Goal: Obtain resource: Download file/media

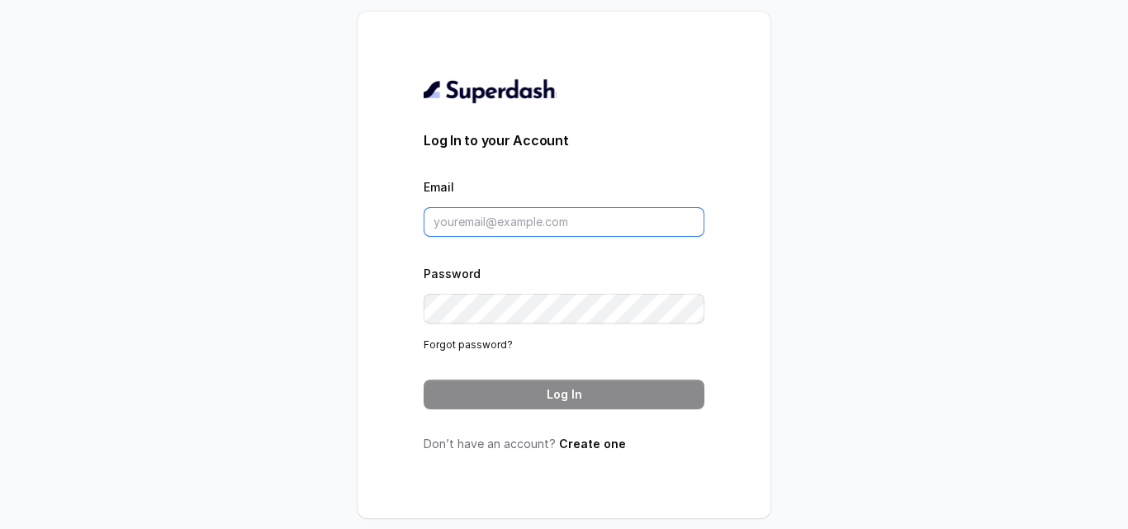
click at [548, 218] on input "Email" at bounding box center [564, 222] width 281 height 30
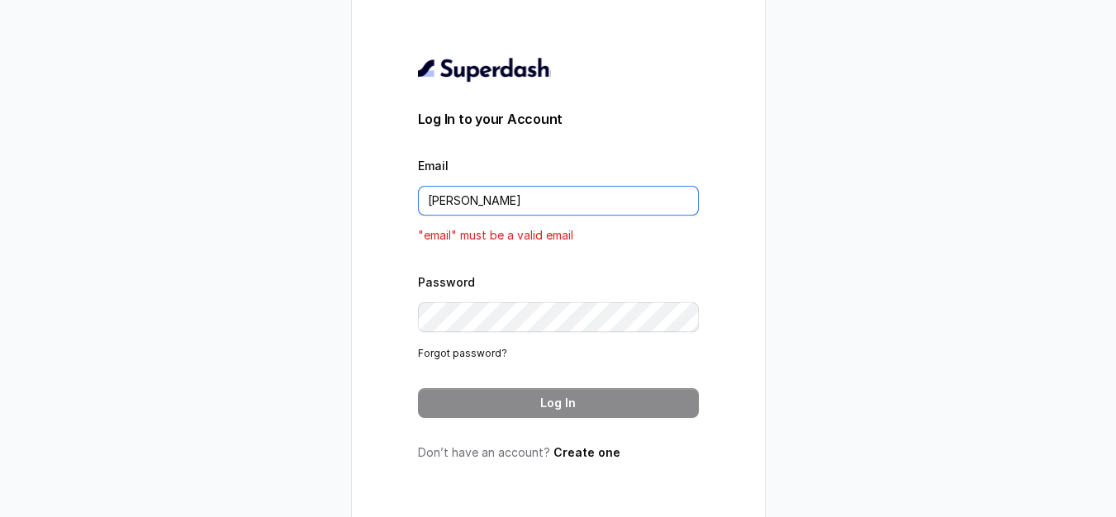
type input "vinit_c@hdfclife.com"
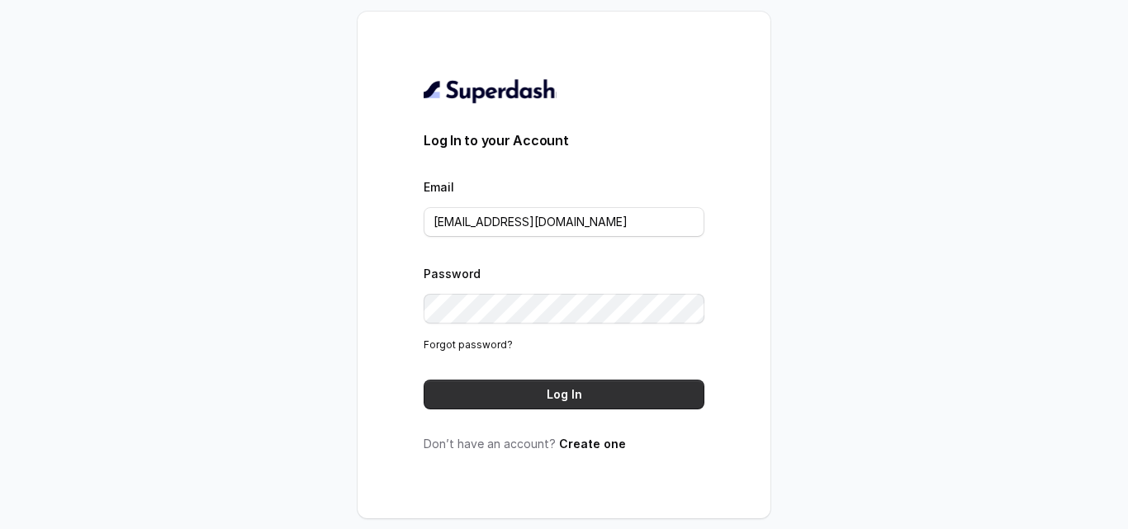
click at [541, 392] on button "Log In" at bounding box center [564, 395] width 281 height 30
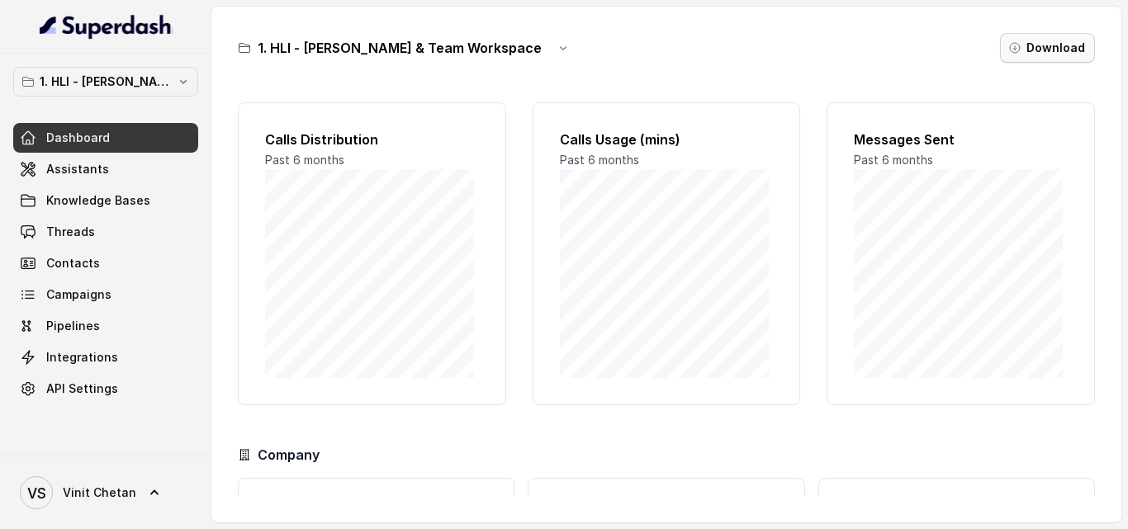
click at [1039, 40] on button "Download" at bounding box center [1047, 48] width 95 height 30
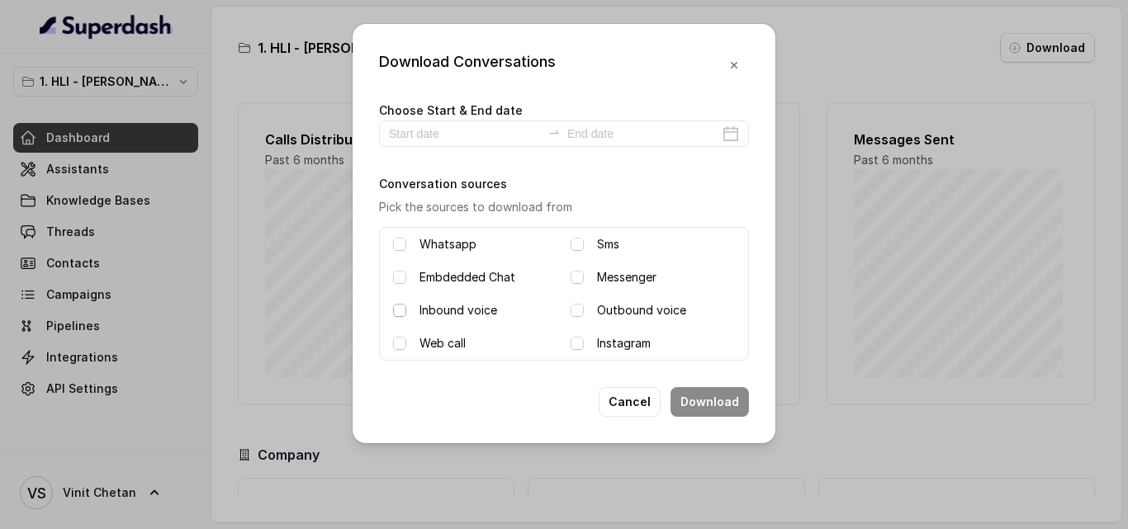
click at [400, 311] on span at bounding box center [399, 310] width 13 height 13
click at [559, 138] on icon "swap-right" at bounding box center [554, 132] width 13 height 13
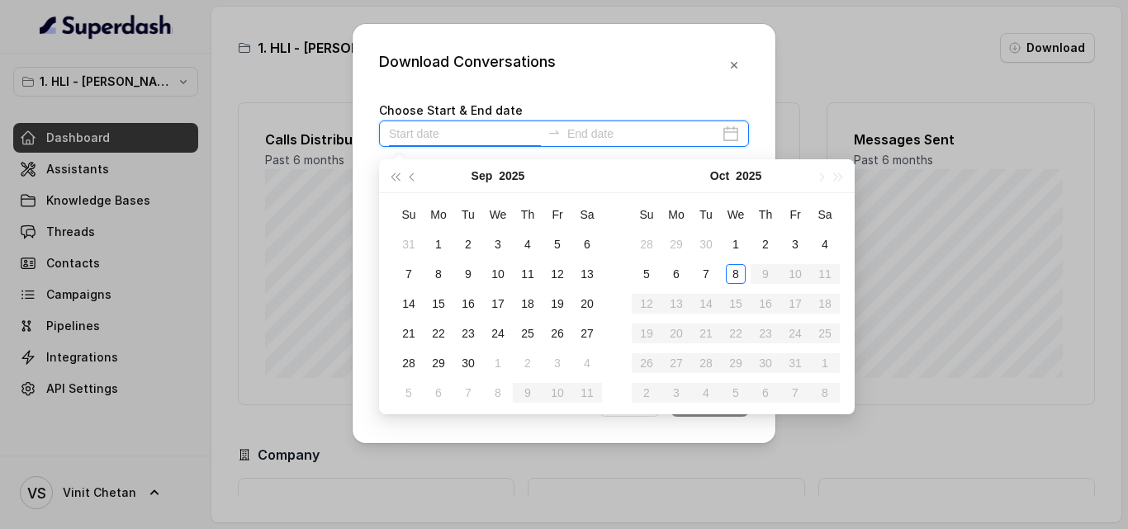
type input "[DATE]"
click at [466, 368] on div "30" at bounding box center [468, 364] width 20 height 20
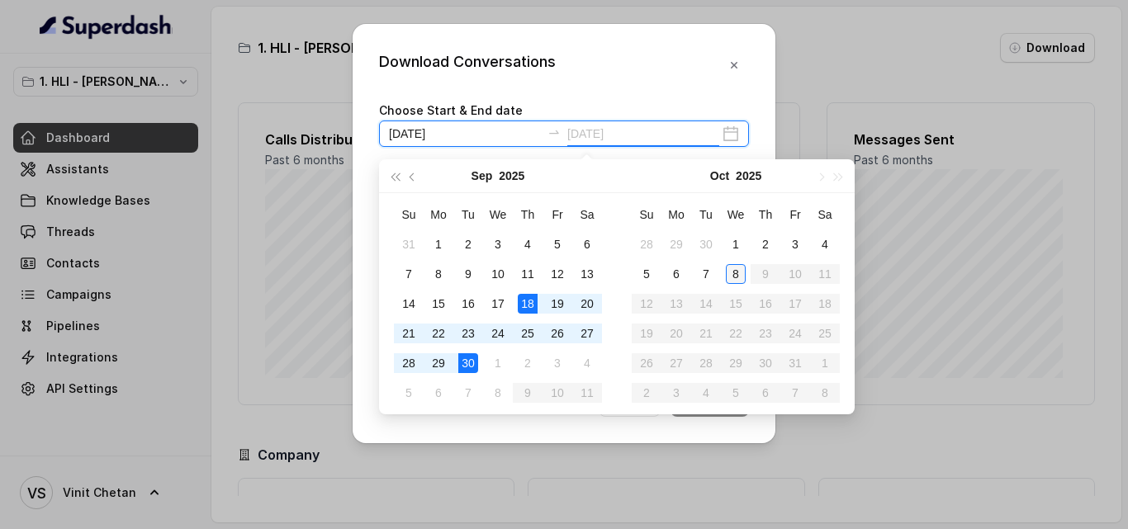
type input "[DATE]"
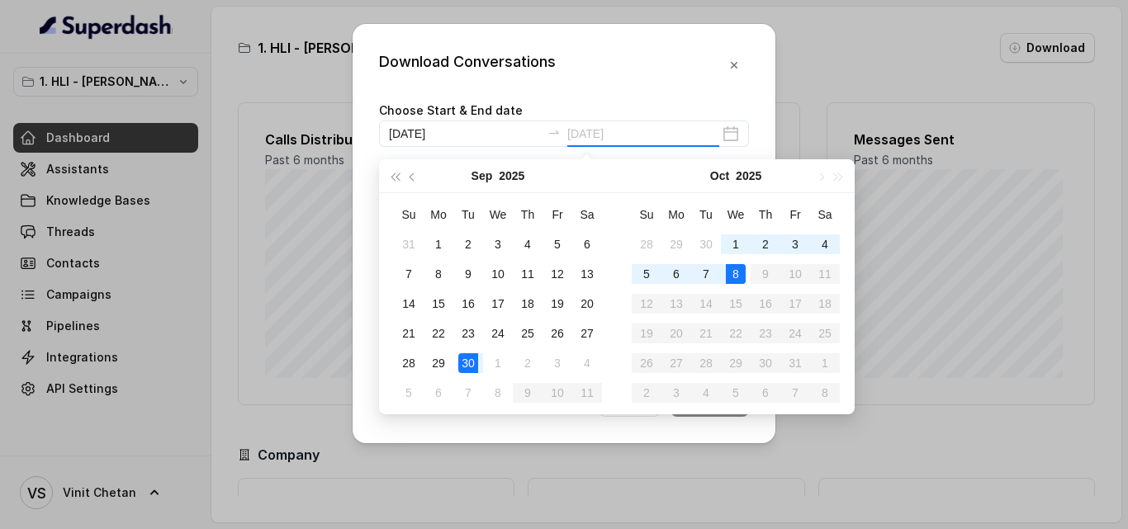
click at [739, 277] on div "8" at bounding box center [736, 274] width 20 height 20
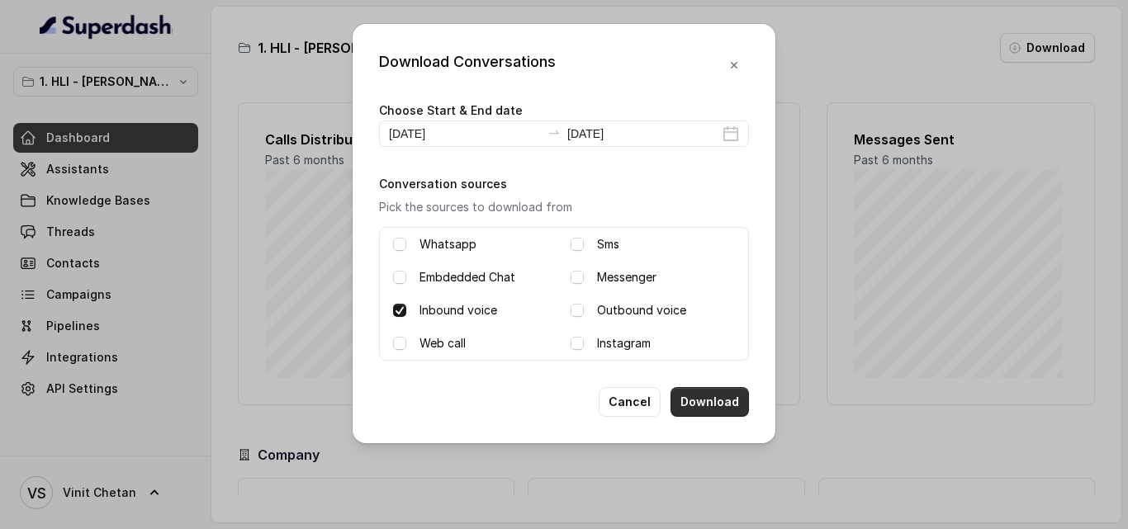
click at [706, 410] on button "Download" at bounding box center [710, 402] width 78 height 30
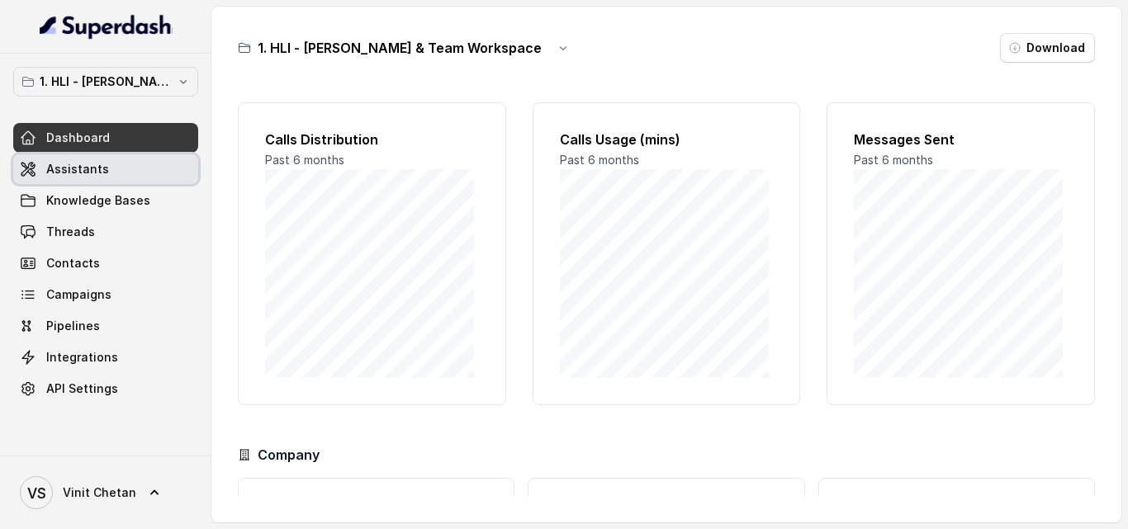
click at [67, 176] on span "Assistants" at bounding box center [77, 169] width 63 height 17
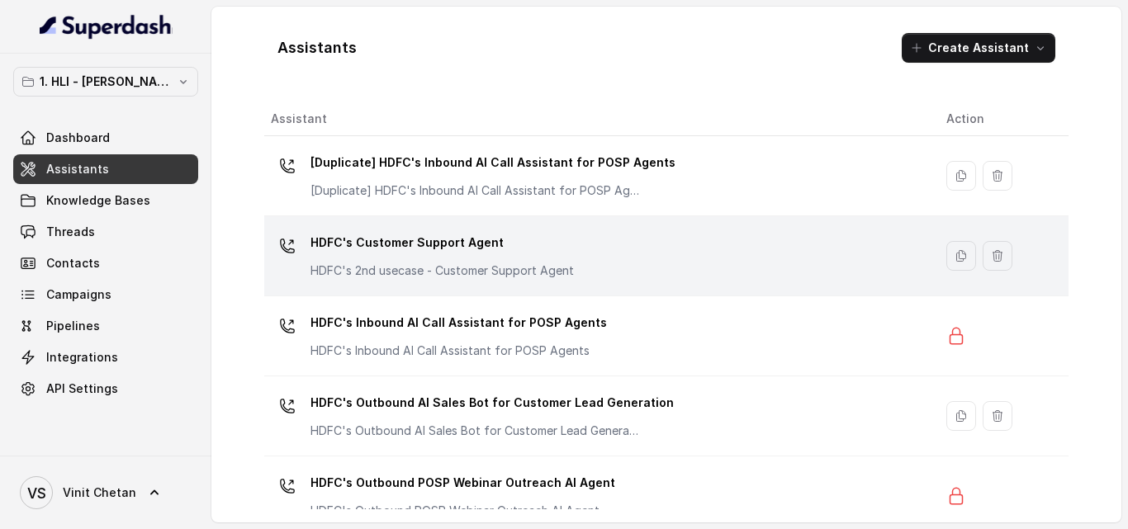
scroll to position [27, 0]
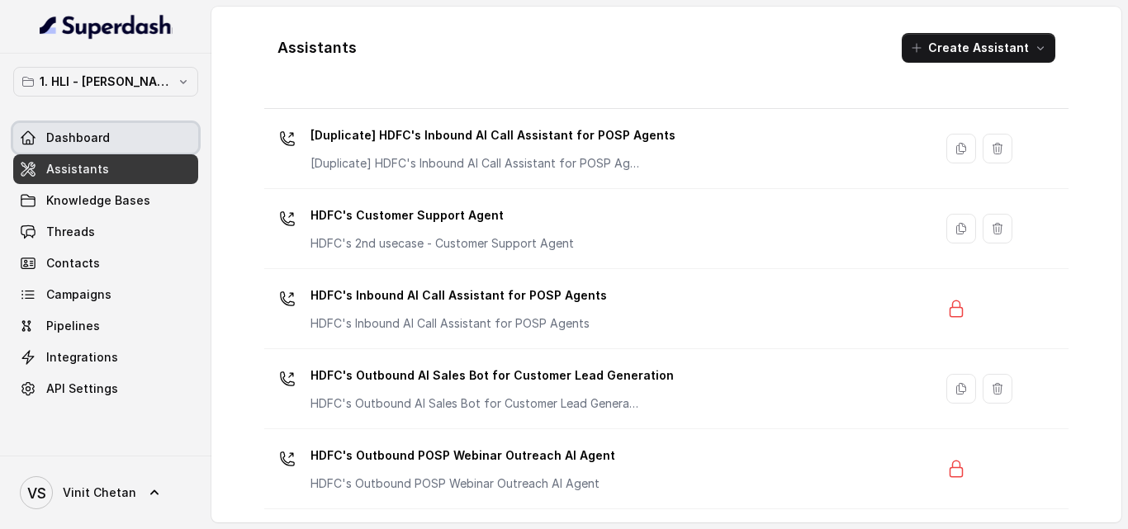
click at [133, 136] on link "Dashboard" at bounding box center [105, 138] width 185 height 30
